Goal: Transaction & Acquisition: Purchase product/service

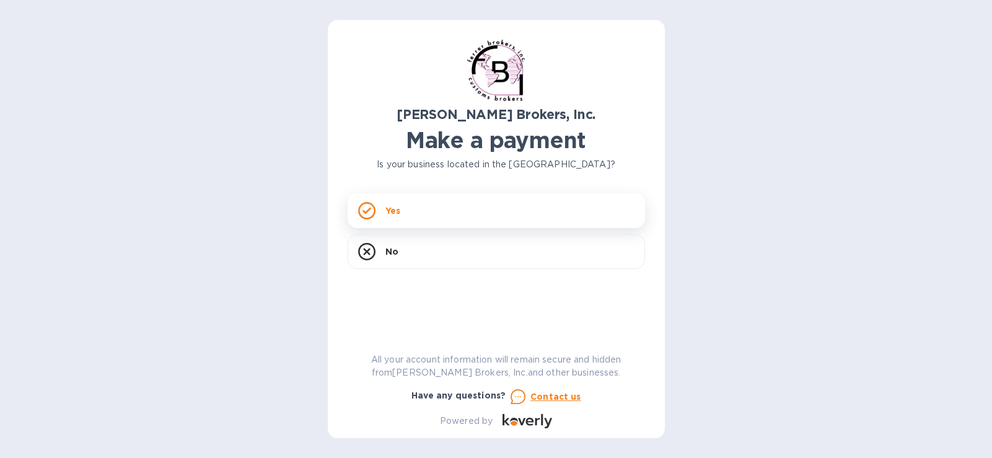
click at [366, 214] on icon at bounding box center [366, 210] width 17 height 17
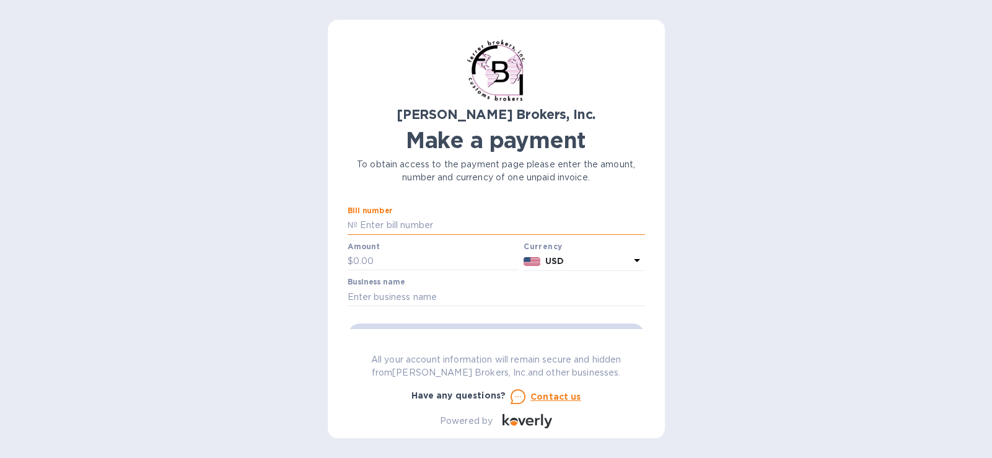
click at [450, 224] on input "text" at bounding box center [502, 225] width 288 height 19
type input "296941"
click at [424, 260] on input "text" at bounding box center [436, 261] width 166 height 19
type input "110.00"
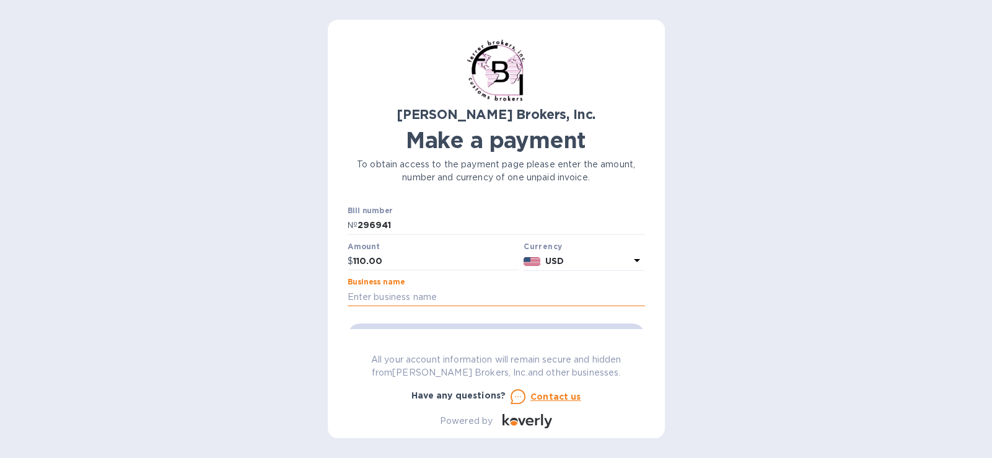
click at [432, 300] on input "text" at bounding box center [496, 297] width 297 height 19
type input "IREPSA COSMETICS LLC"
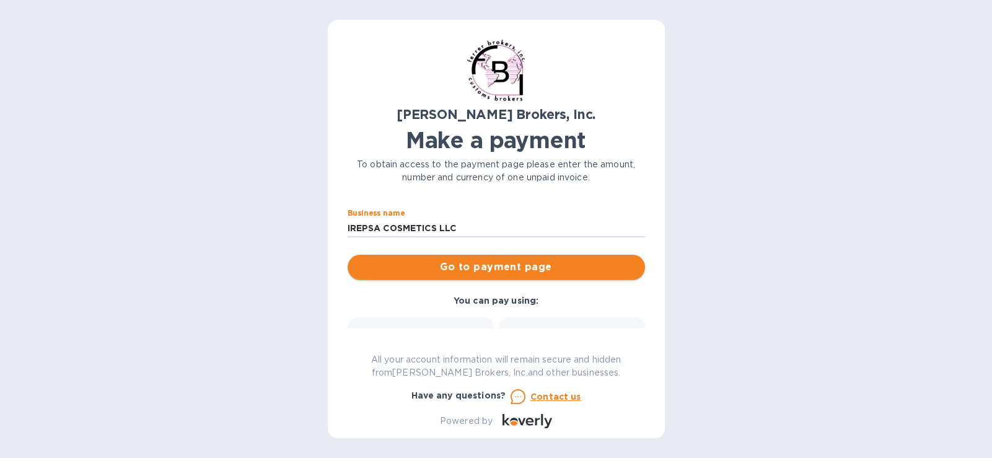
scroll to position [123, 0]
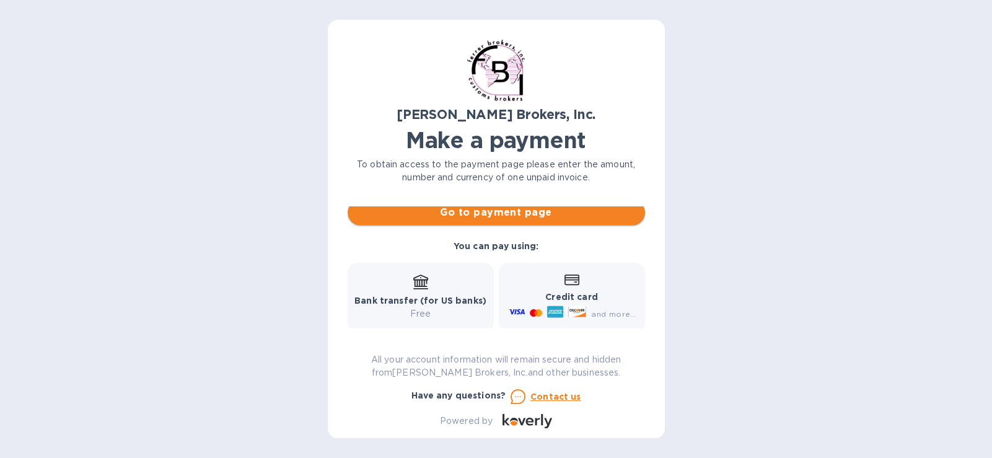
click at [535, 216] on span "Go to payment page" at bounding box center [497, 212] width 278 height 15
